Goal: Task Accomplishment & Management: Manage account settings

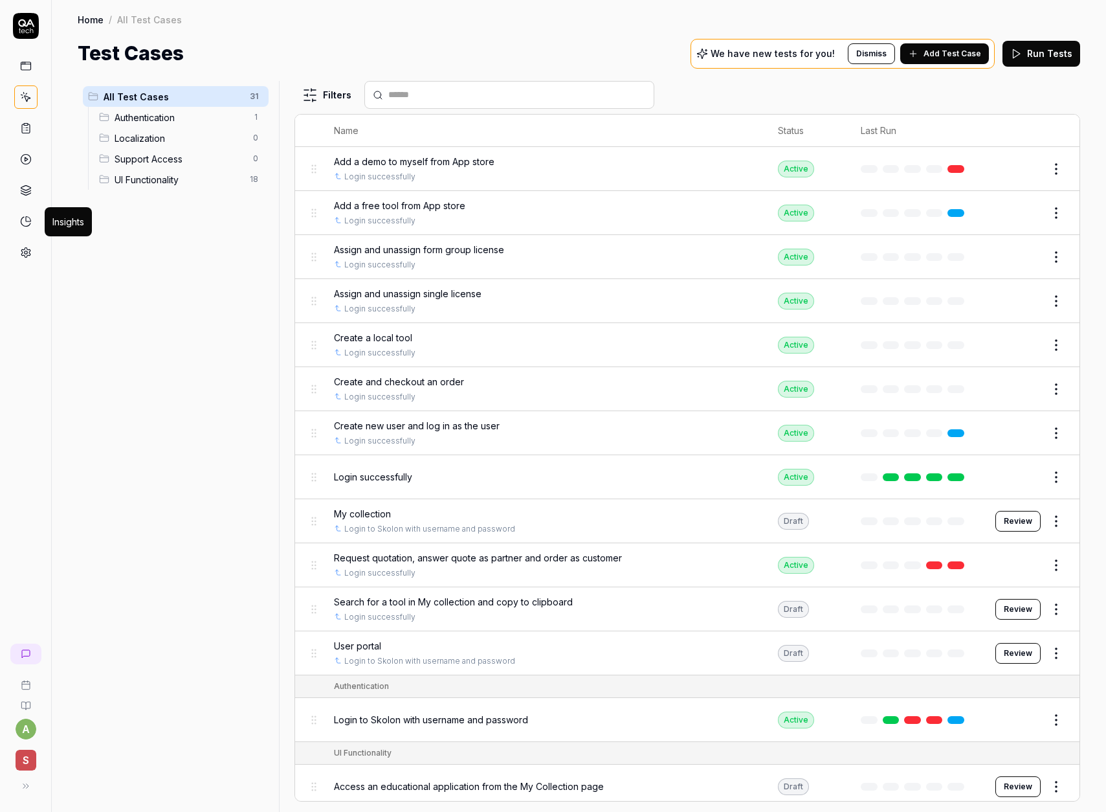
scroll to position [67, 0]
click at [933, 58] on span "Add Test Case" at bounding box center [953, 54] width 58 height 12
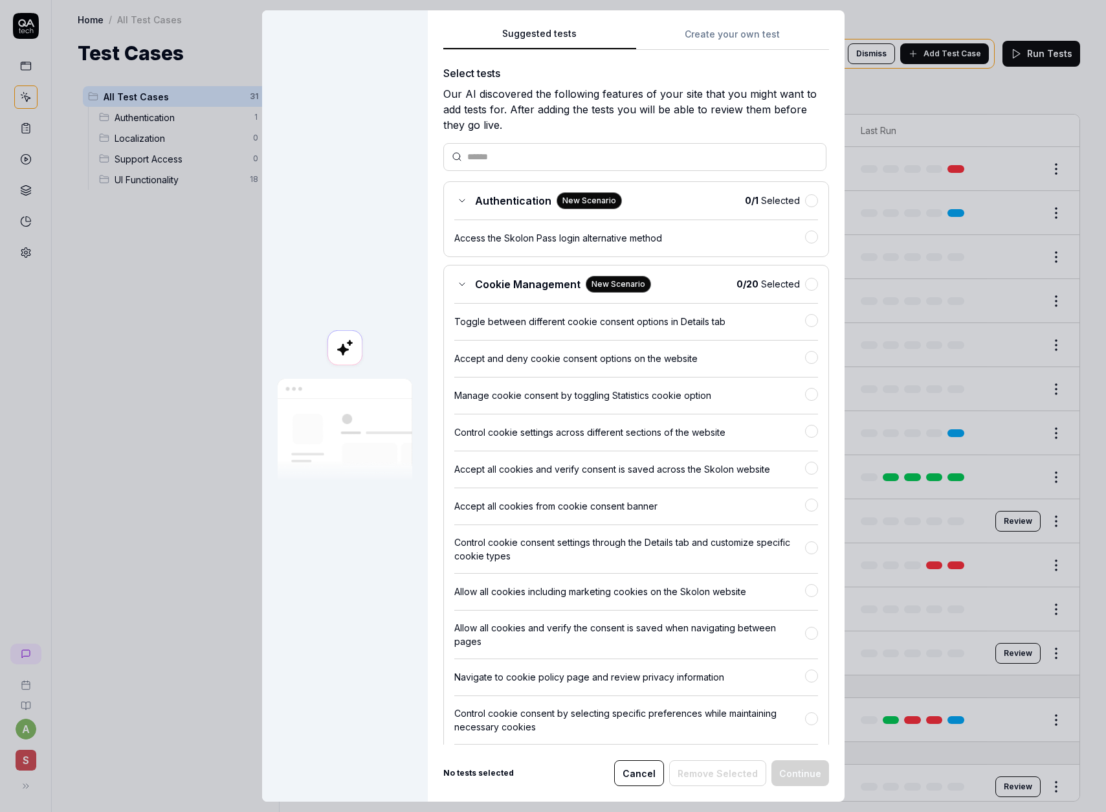
click at [634, 765] on button "Cancel" at bounding box center [639, 773] width 50 height 26
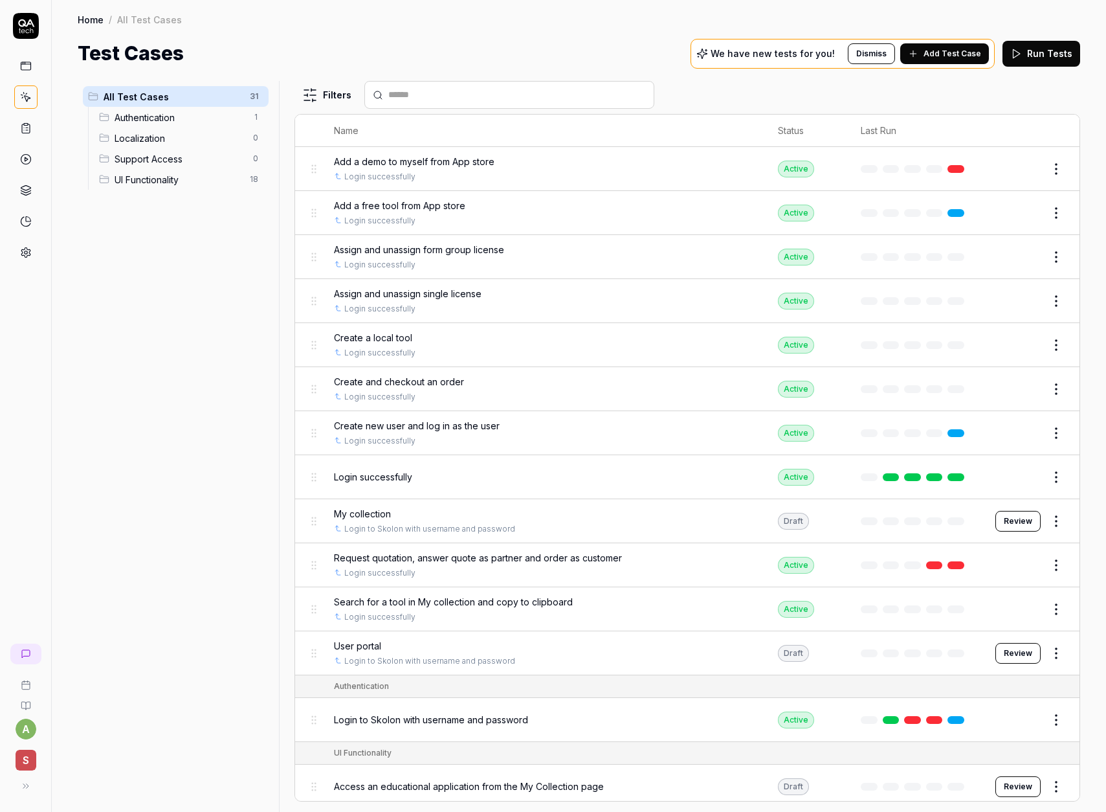
click at [23, 247] on icon at bounding box center [26, 253] width 12 height 12
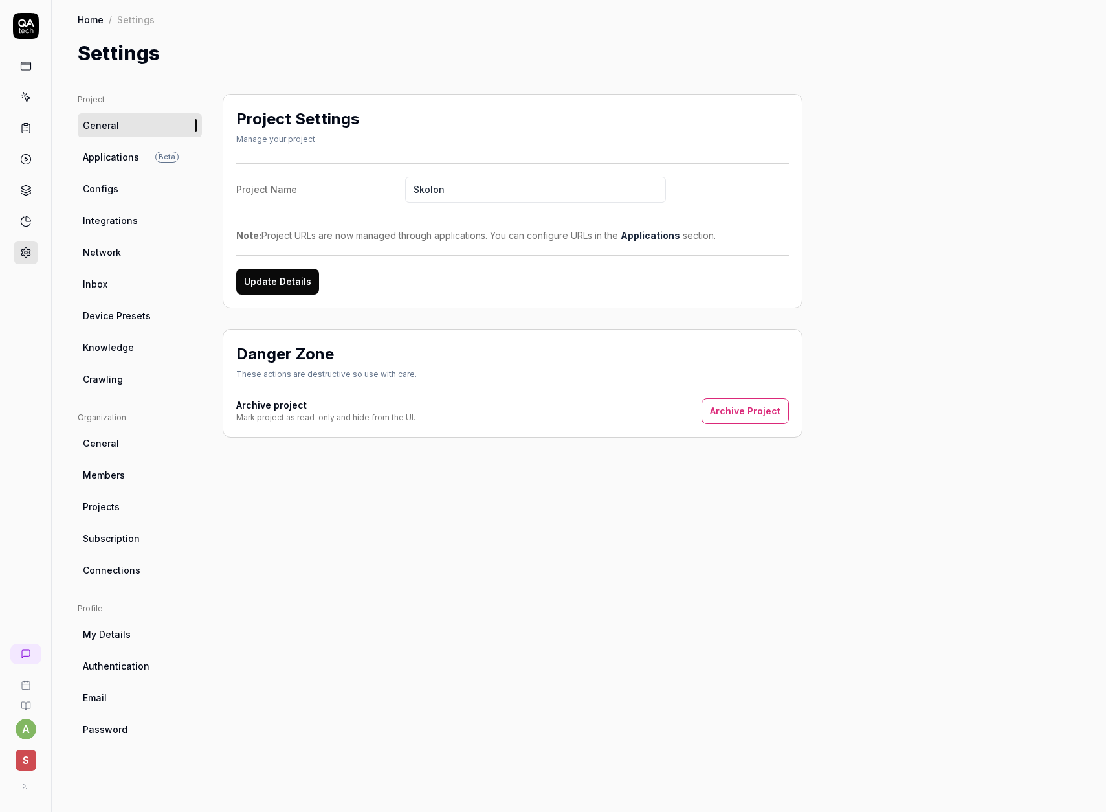
click at [120, 188] on link "Configs" at bounding box center [140, 189] width 124 height 24
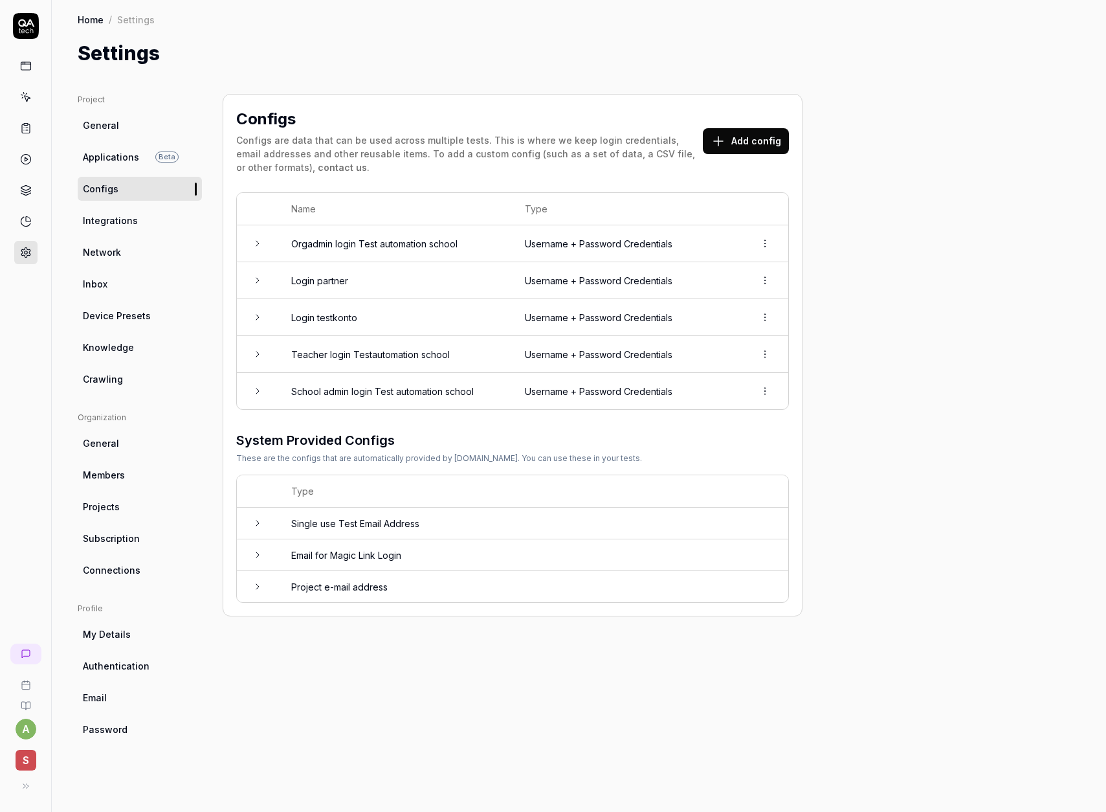
click at [756, 145] on button "Add config" at bounding box center [746, 141] width 86 height 26
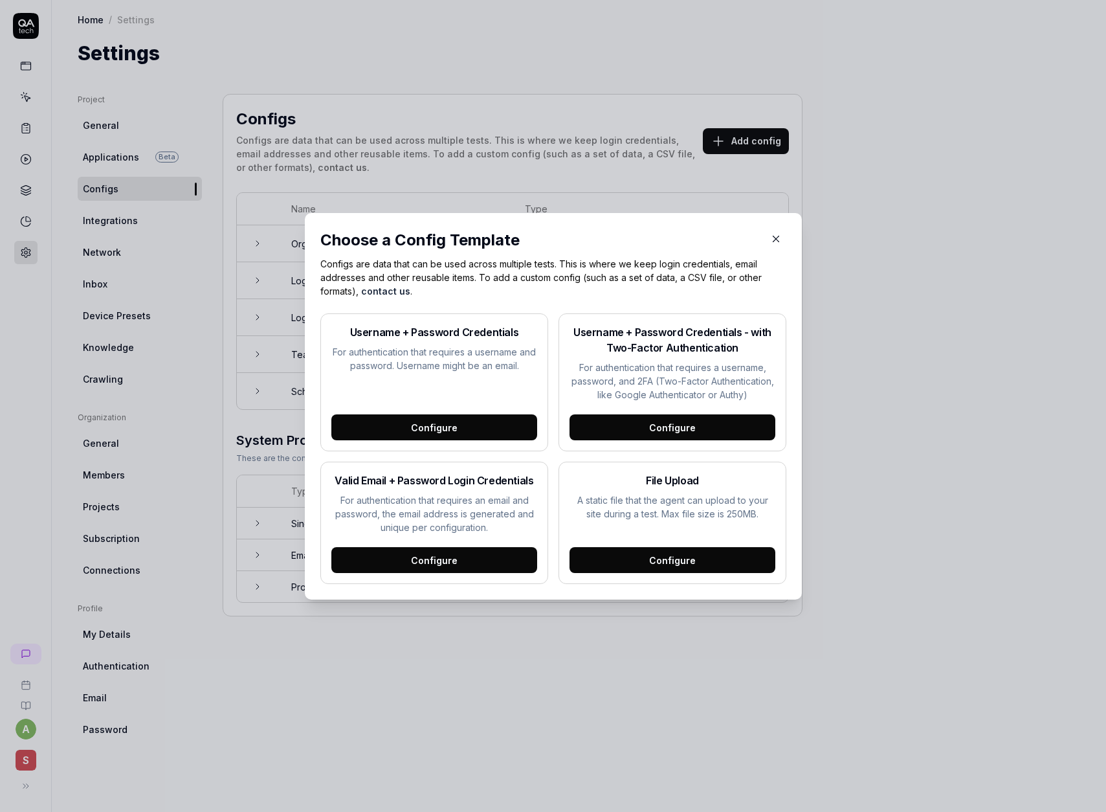
click at [470, 430] on div "Configure" at bounding box center [434, 427] width 206 height 26
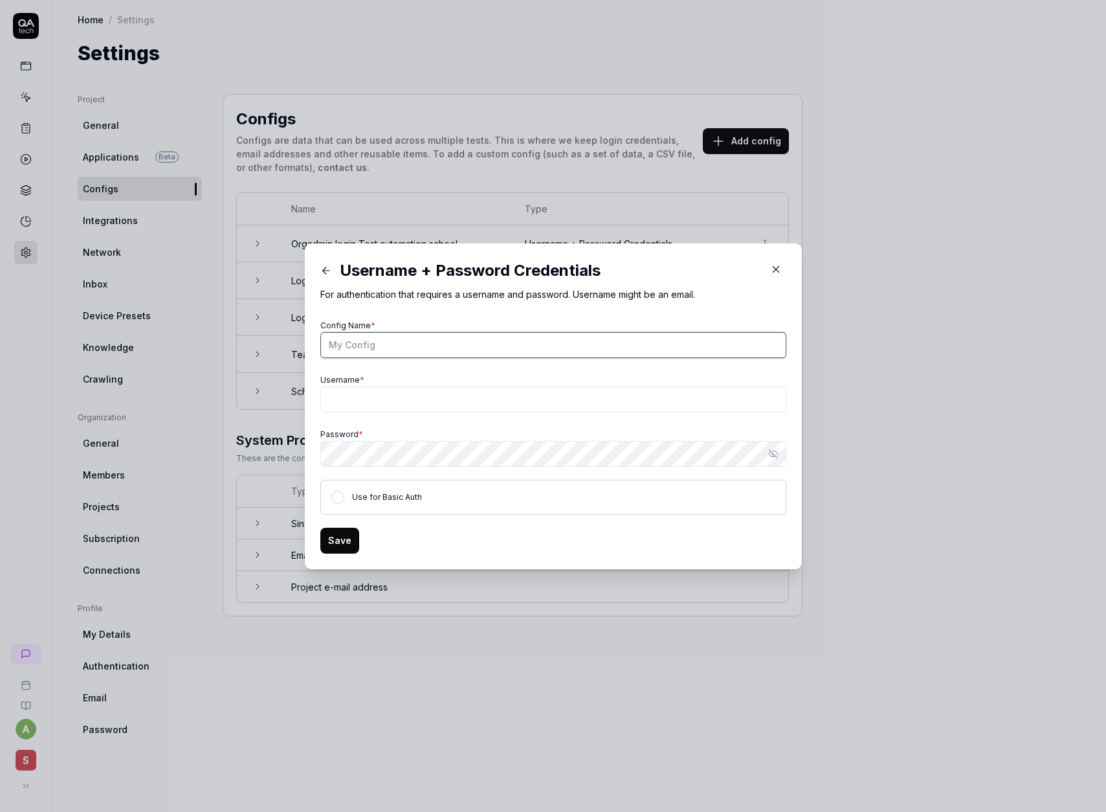
click at [423, 341] on input "Config Name *" at bounding box center [553, 345] width 466 height 26
type input "H"
type input "V"
type input "Huvudman Login"
click at [777, 269] on icon "button" at bounding box center [776, 269] width 6 height 6
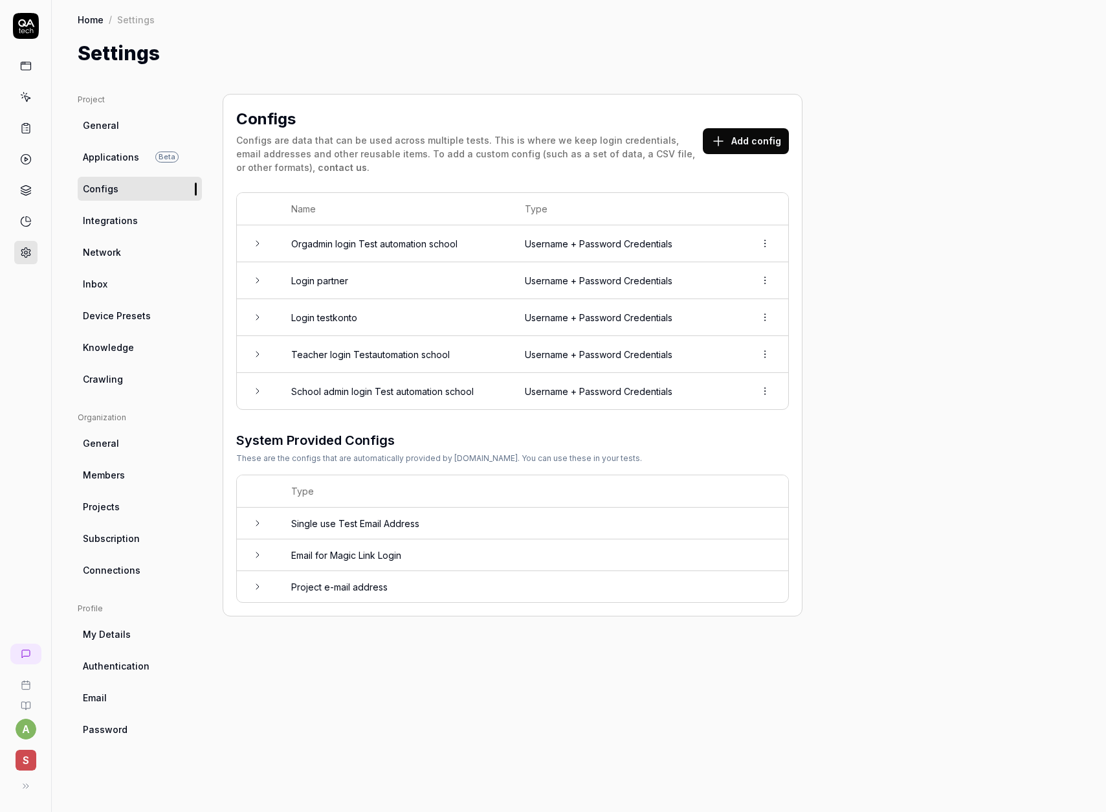
click at [401, 360] on td "Teacher login Testautomation school" at bounding box center [395, 354] width 234 height 37
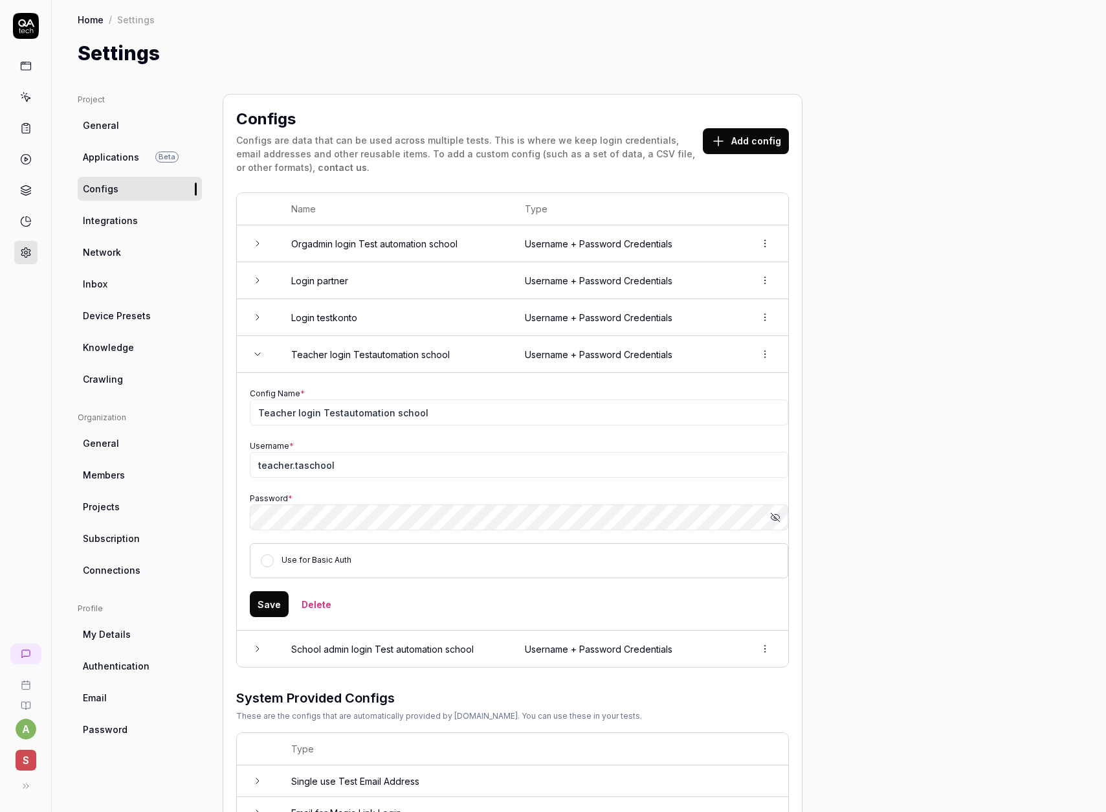
click at [401, 360] on td "Teacher login Testautomation school" at bounding box center [395, 354] width 234 height 37
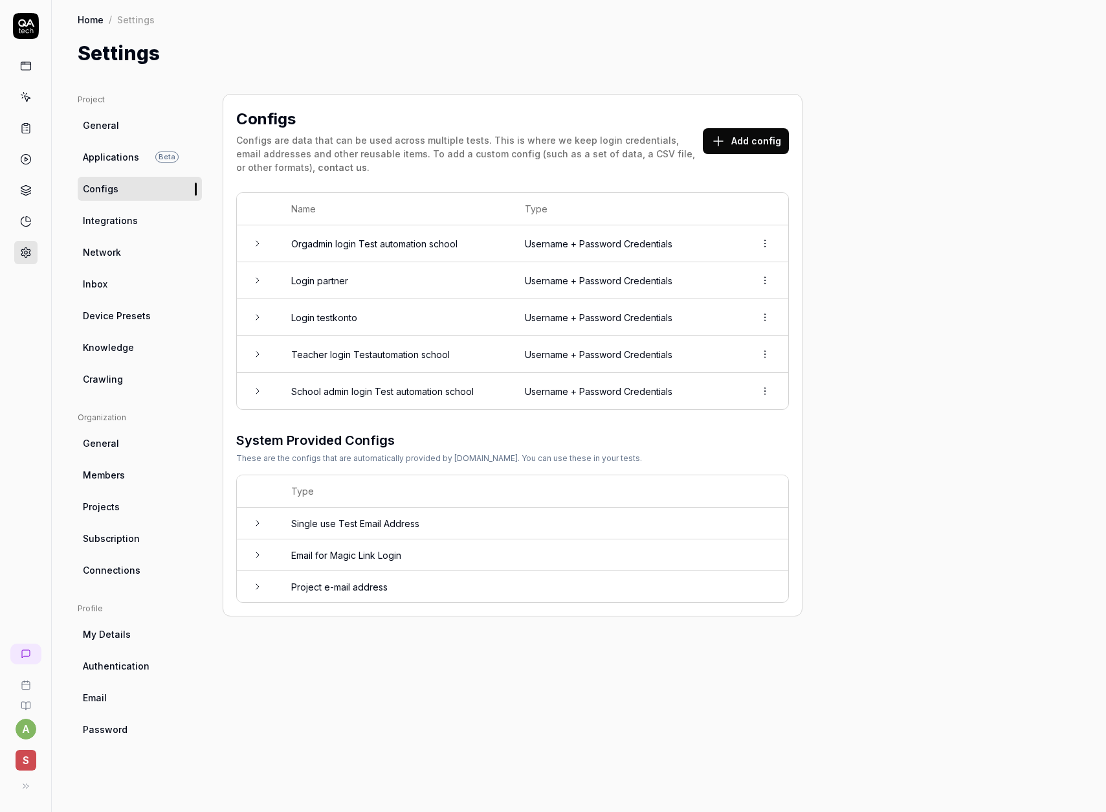
click at [391, 386] on td "School admin login Test automation school" at bounding box center [395, 391] width 234 height 36
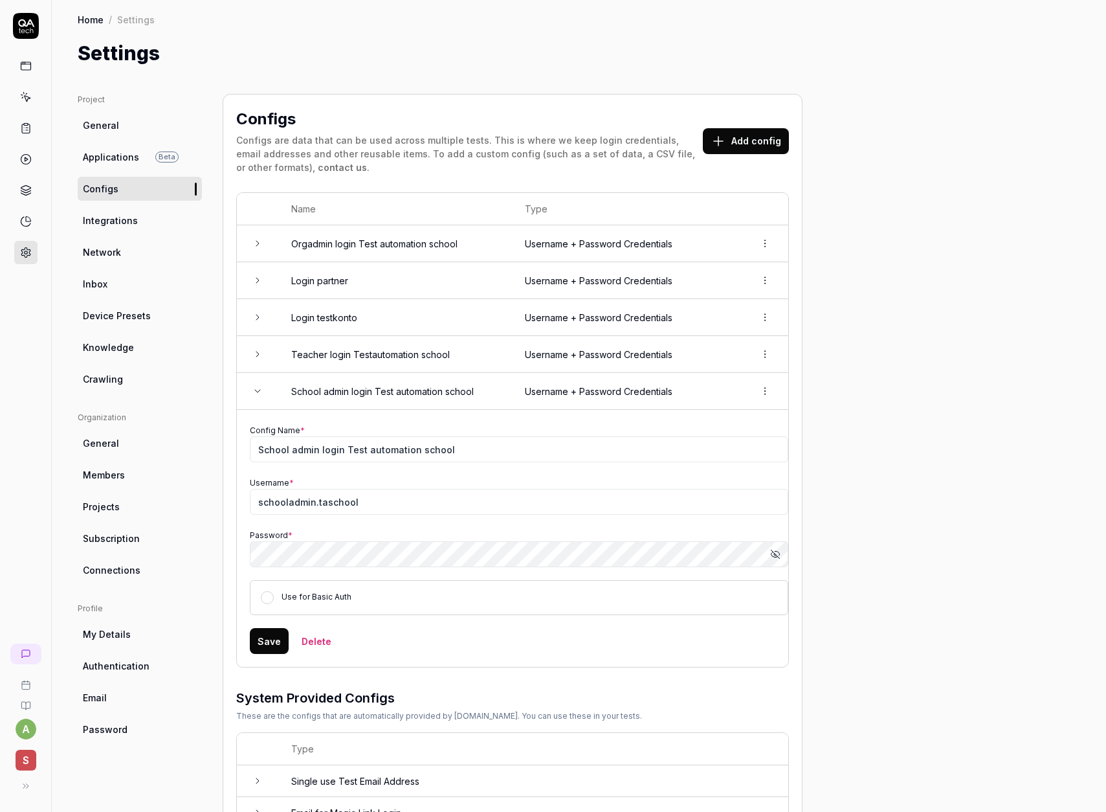
click at [391, 386] on td "School admin login Test automation school" at bounding box center [395, 391] width 234 height 37
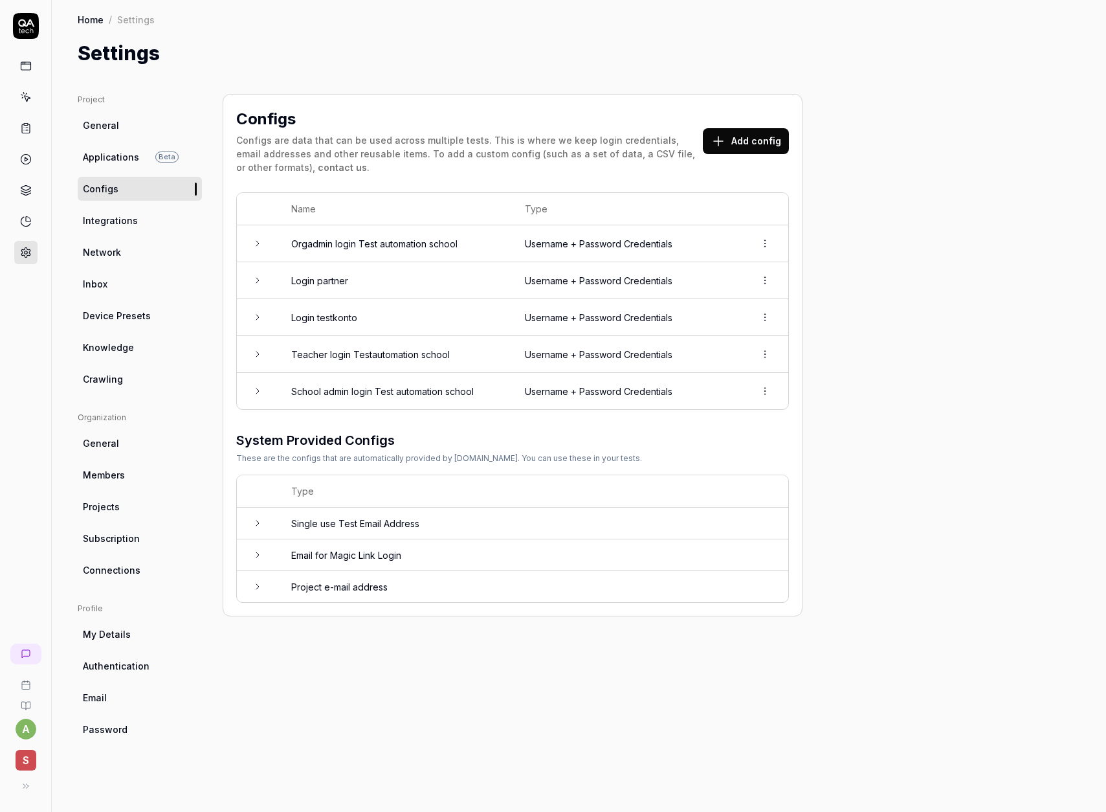
click at [340, 250] on td "Orgadmin login Test automation school" at bounding box center [395, 243] width 234 height 37
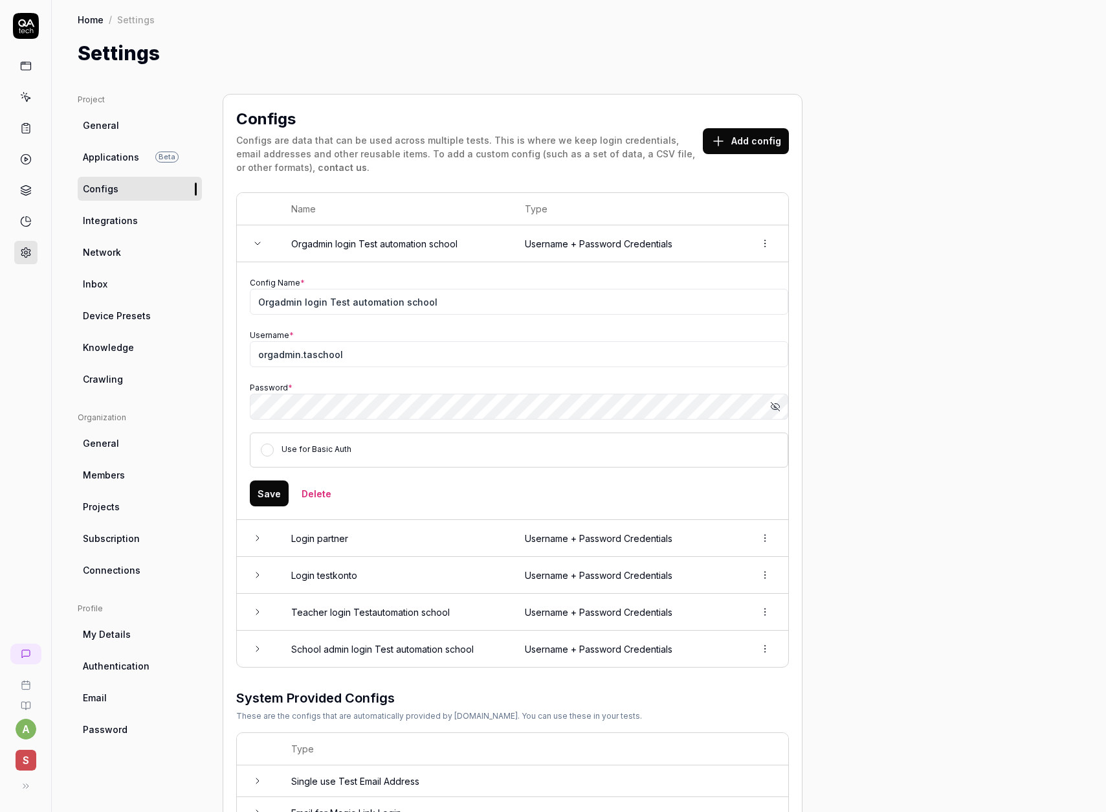
click at [340, 250] on td "Orgadmin login Test automation school" at bounding box center [395, 243] width 234 height 37
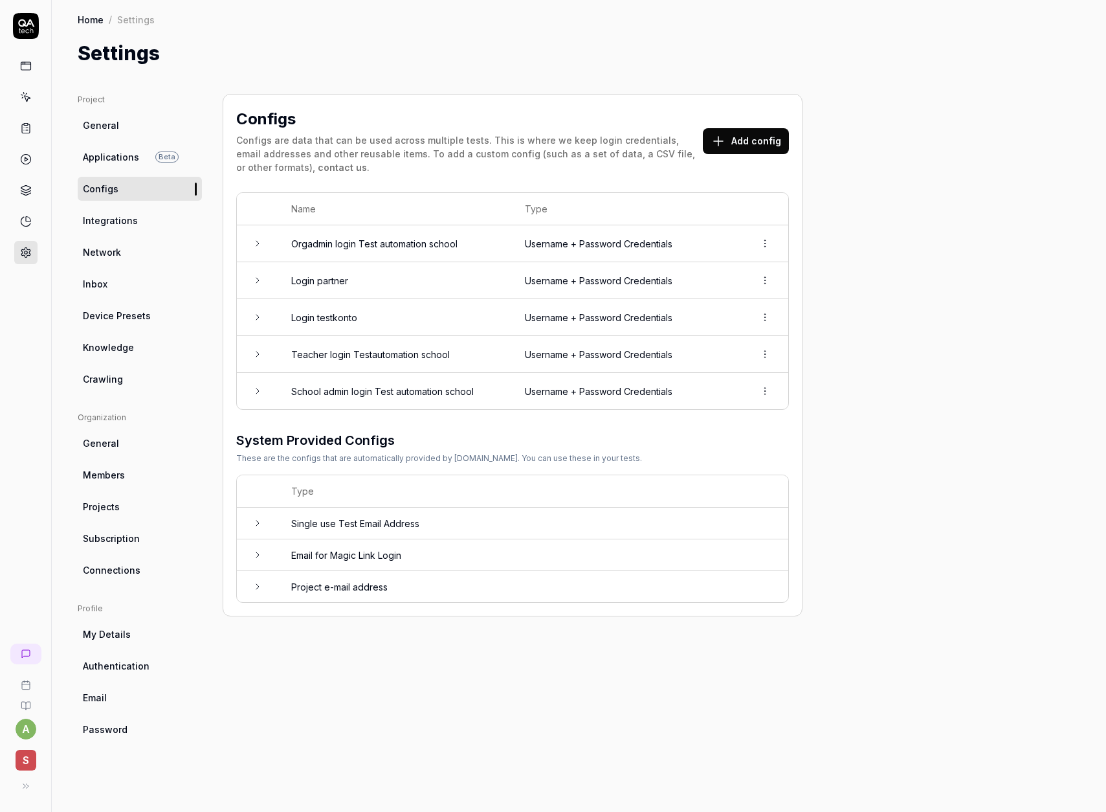
click at [374, 254] on td "Orgadmin login Test automation school" at bounding box center [395, 243] width 234 height 37
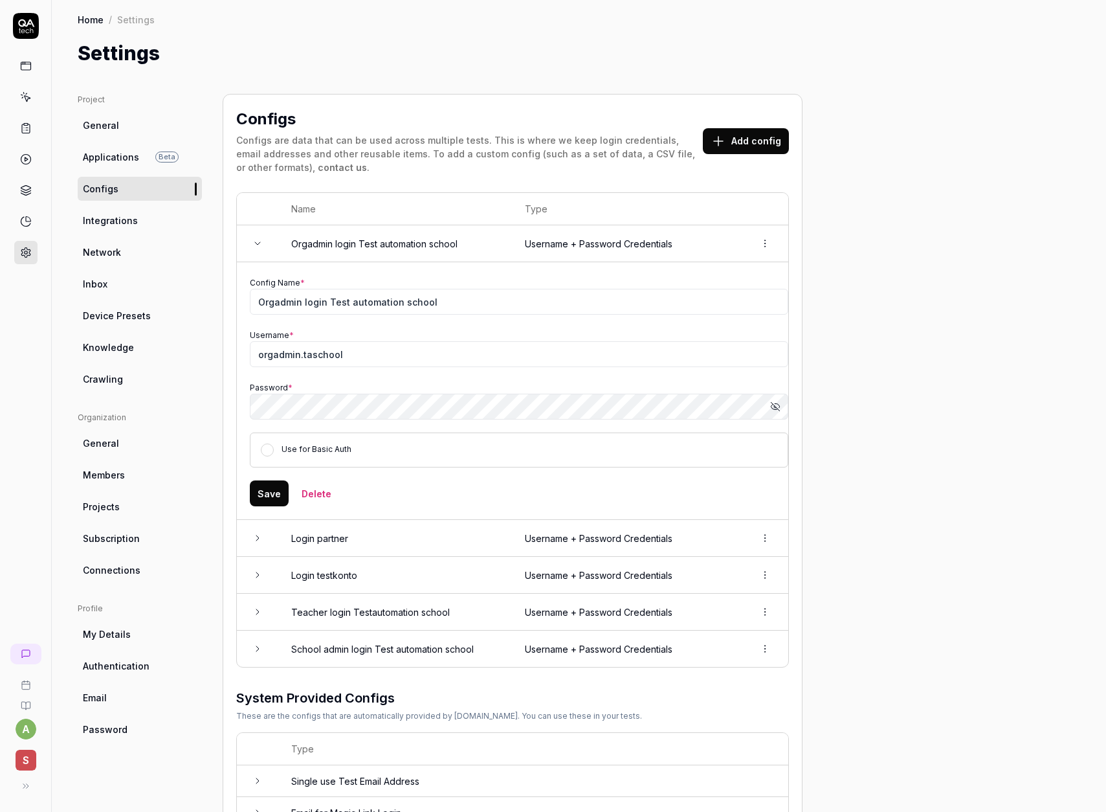
click at [374, 254] on td "Orgadmin login Test automation school" at bounding box center [395, 243] width 234 height 37
